Goal: Information Seeking & Learning: Learn about a topic

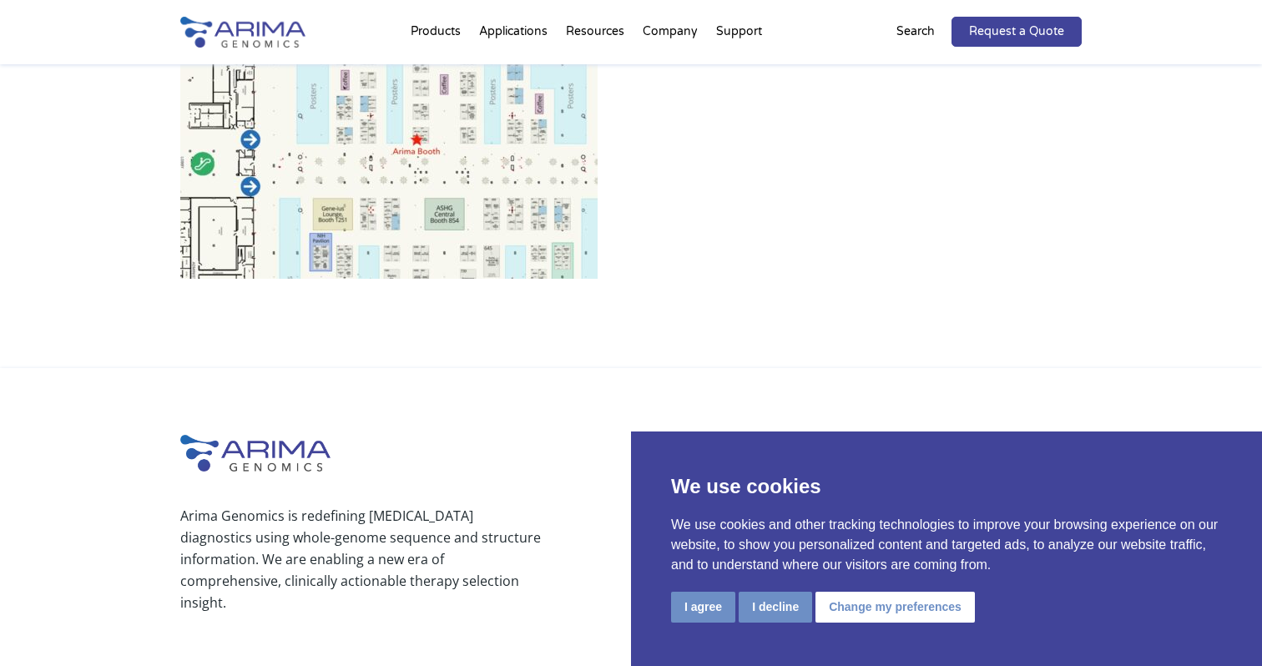
scroll to position [1150, 0]
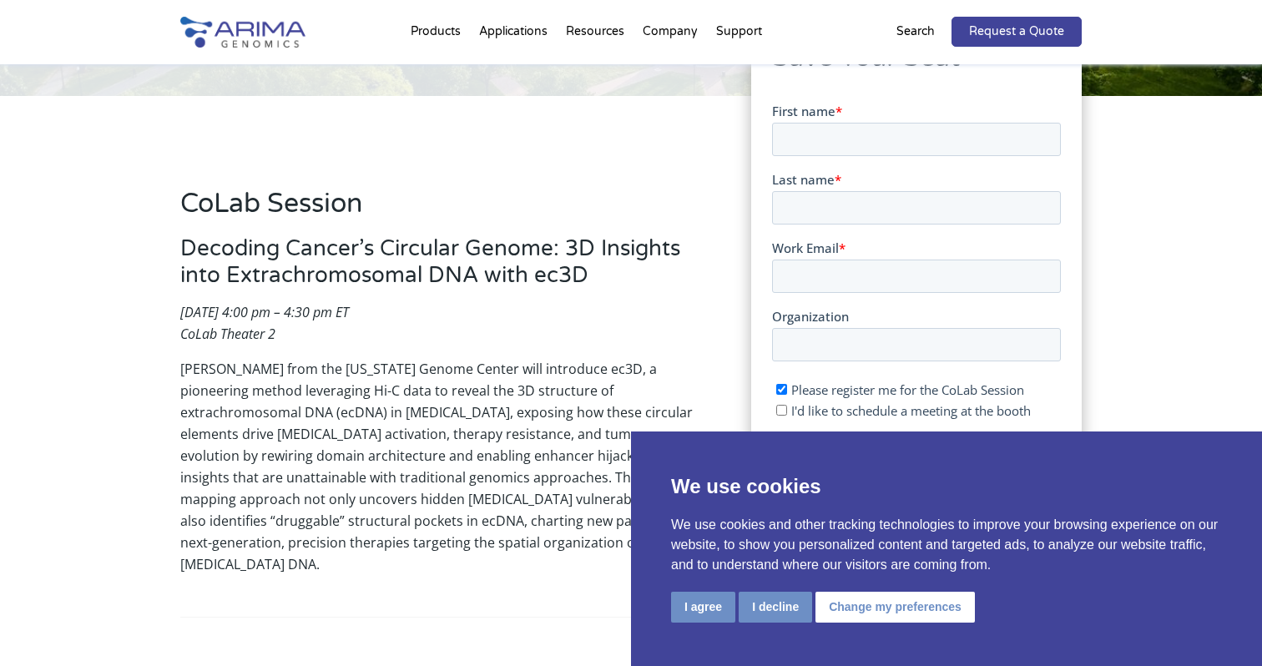
scroll to position [334, 0]
click at [680, 605] on button "I agree" at bounding box center [703, 607] width 64 height 31
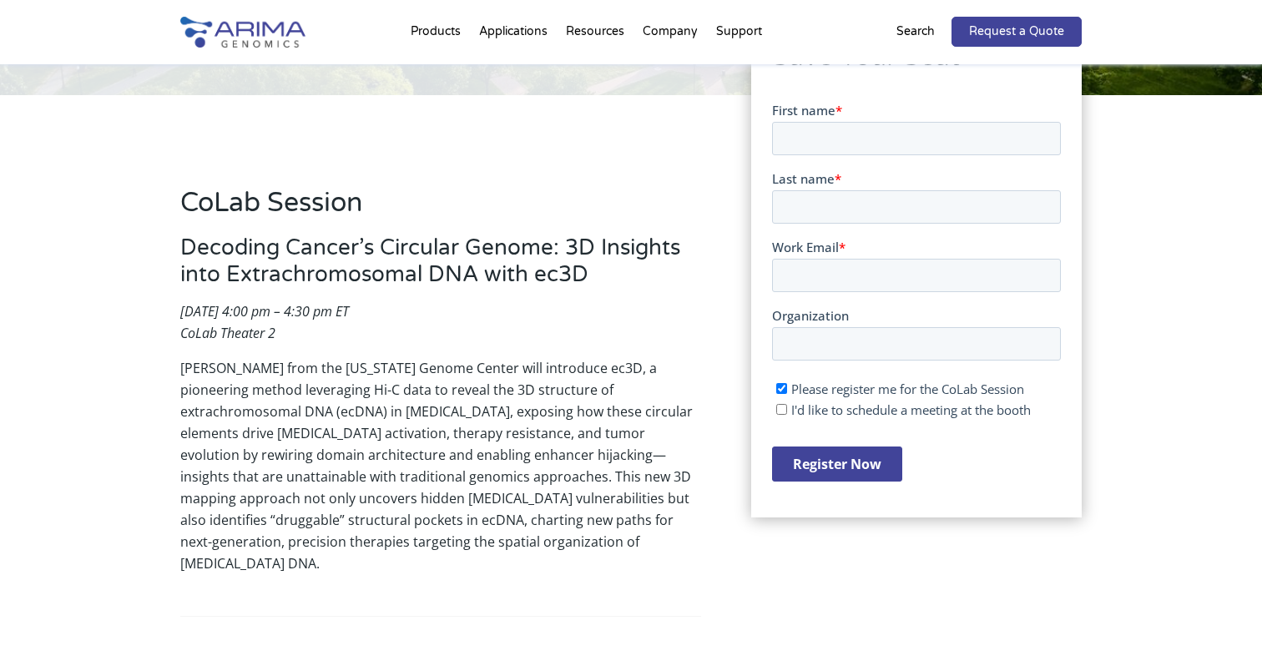
click at [353, 246] on h3 "Decoding Cancer’s Circular Genome: 3D Insights into Extrachromosomal DNA with e…" at bounding box center [440, 268] width 521 height 66
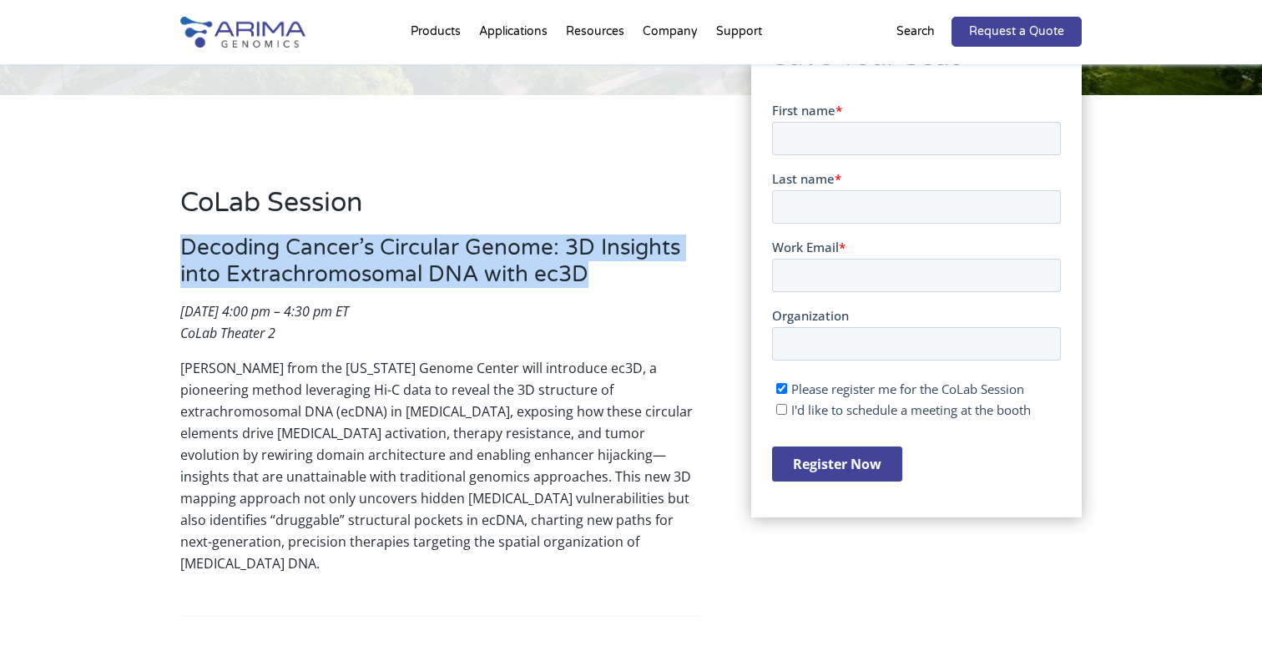
click at [353, 246] on h3 "Decoding Cancer’s Circular Genome: 3D Insights into Extrachromosomal DNA with e…" at bounding box center [440, 268] width 521 height 66
copy h3 "Decoding Cancer’s Circular Genome: 3D Insights into Extrachromosomal DNA with e…"
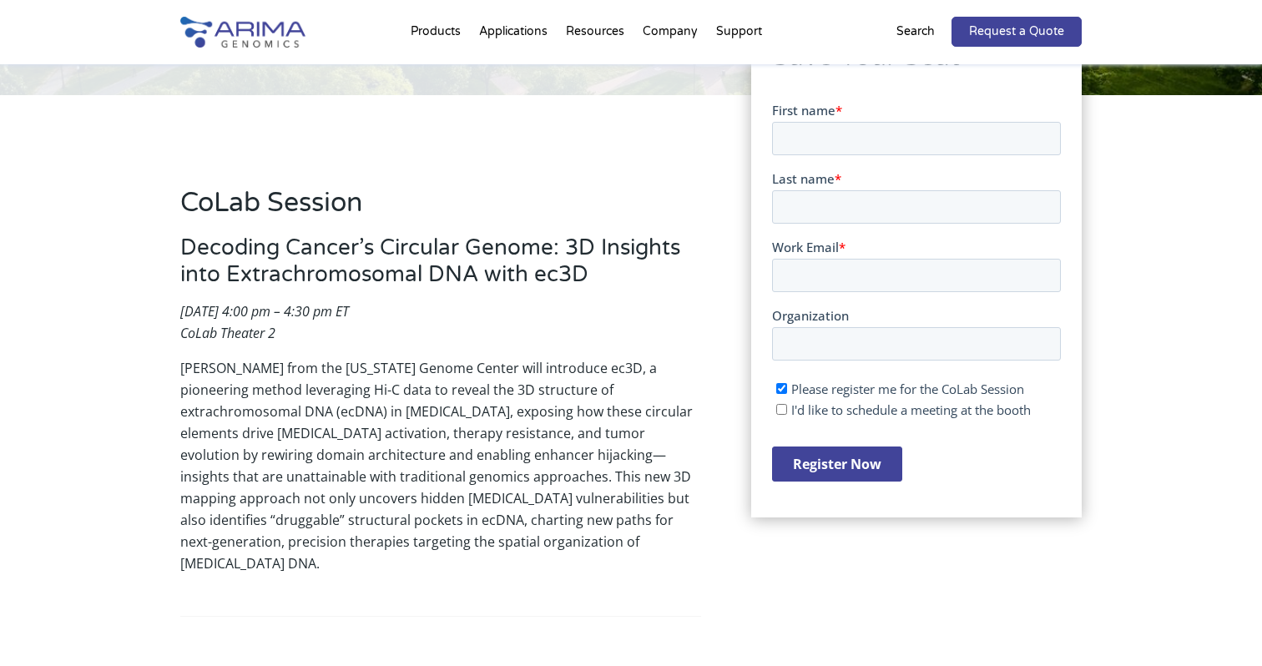
click at [382, 417] on p "[PERSON_NAME] from the [US_STATE] Genome Center will introduce ec3D, a pioneeri…" at bounding box center [440, 465] width 521 height 217
click at [316, 452] on p "[PERSON_NAME] from the [US_STATE] Genome Center will introduce ec3D, a pioneeri…" at bounding box center [440, 465] width 521 height 217
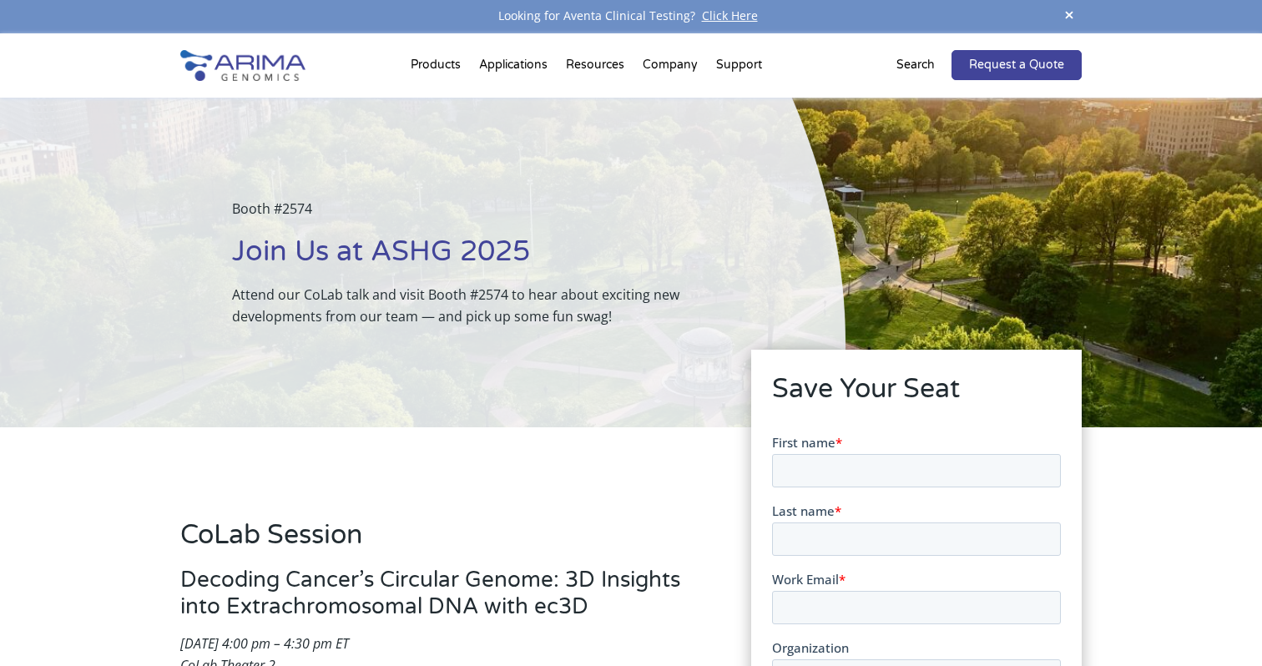
scroll to position [0, 0]
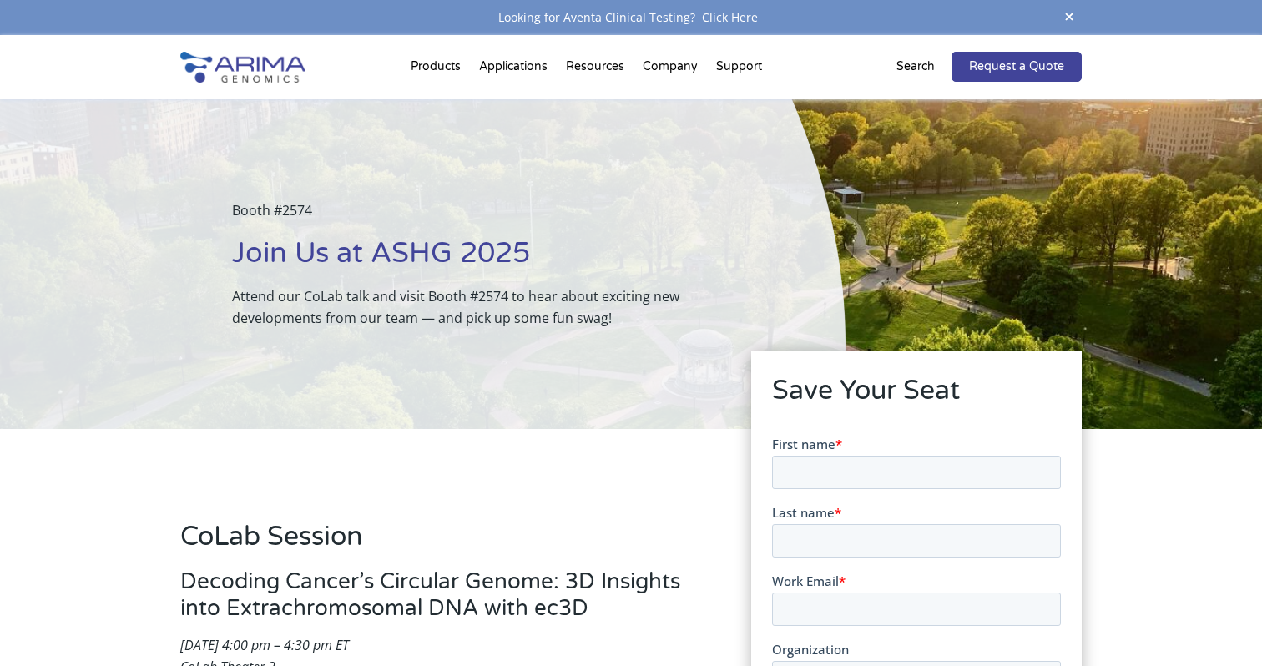
click at [407, 311] on p "Attend our CoLab talk and visit Booth #2574 to hear about exciting new developm…" at bounding box center [497, 307] width 530 height 43
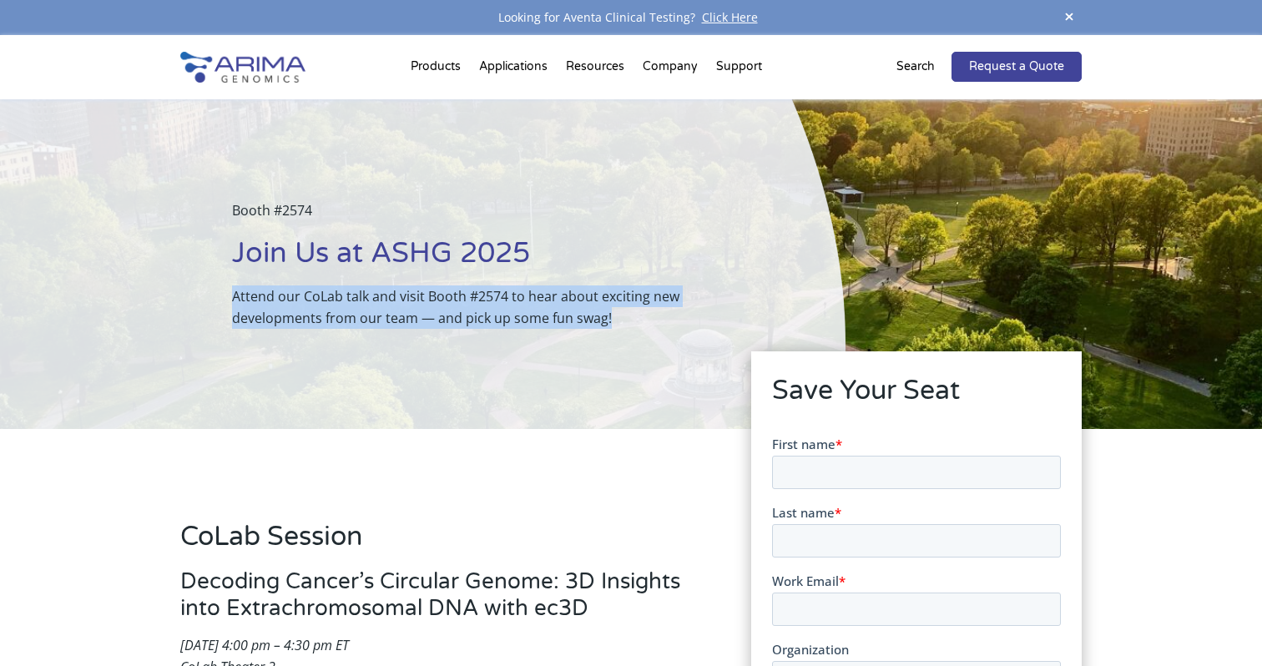
copy p "Attend our CoLab talk and visit Booth #2574 to hear about exciting new developm…"
click at [407, 311] on p "Attend our CoLab talk and visit Booth #2574 to hear about exciting new developm…" at bounding box center [497, 307] width 530 height 43
